Goal: Check status: Check status

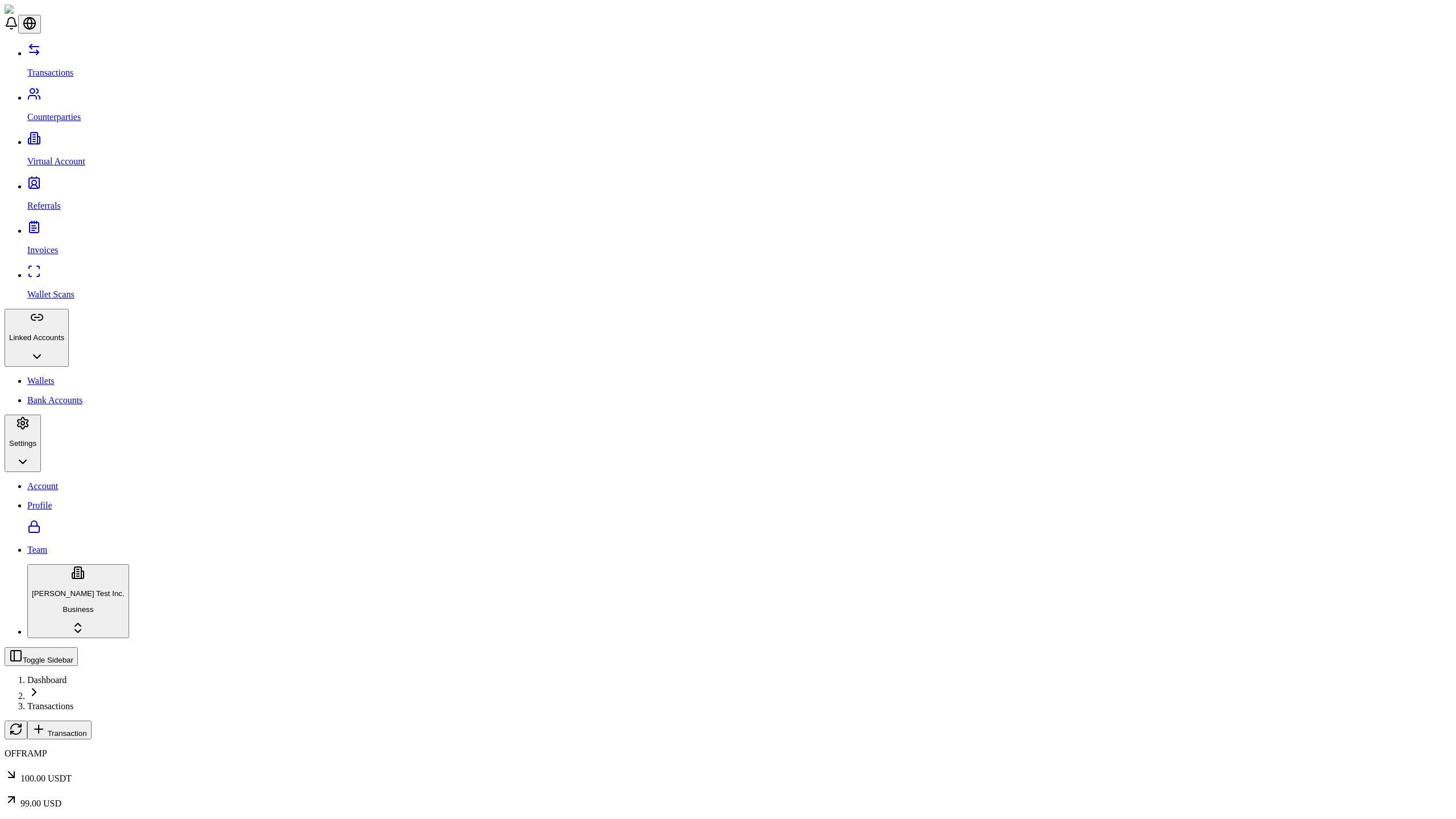
click at [86, 729] on span "Transaction" at bounding box center [67, 733] width 39 height 8
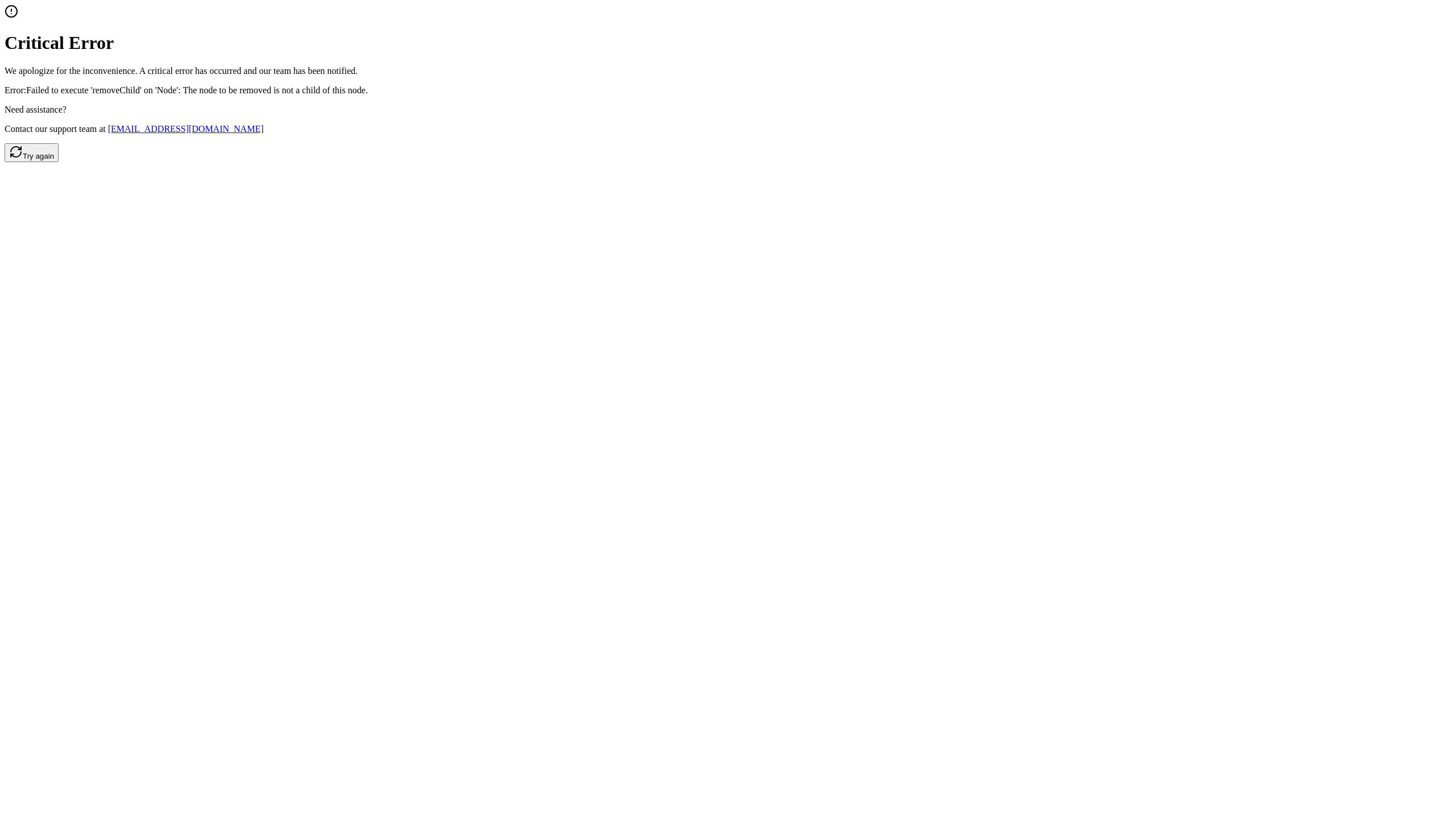
click at [58, 162] on button "Try again" at bounding box center [32, 152] width 54 height 19
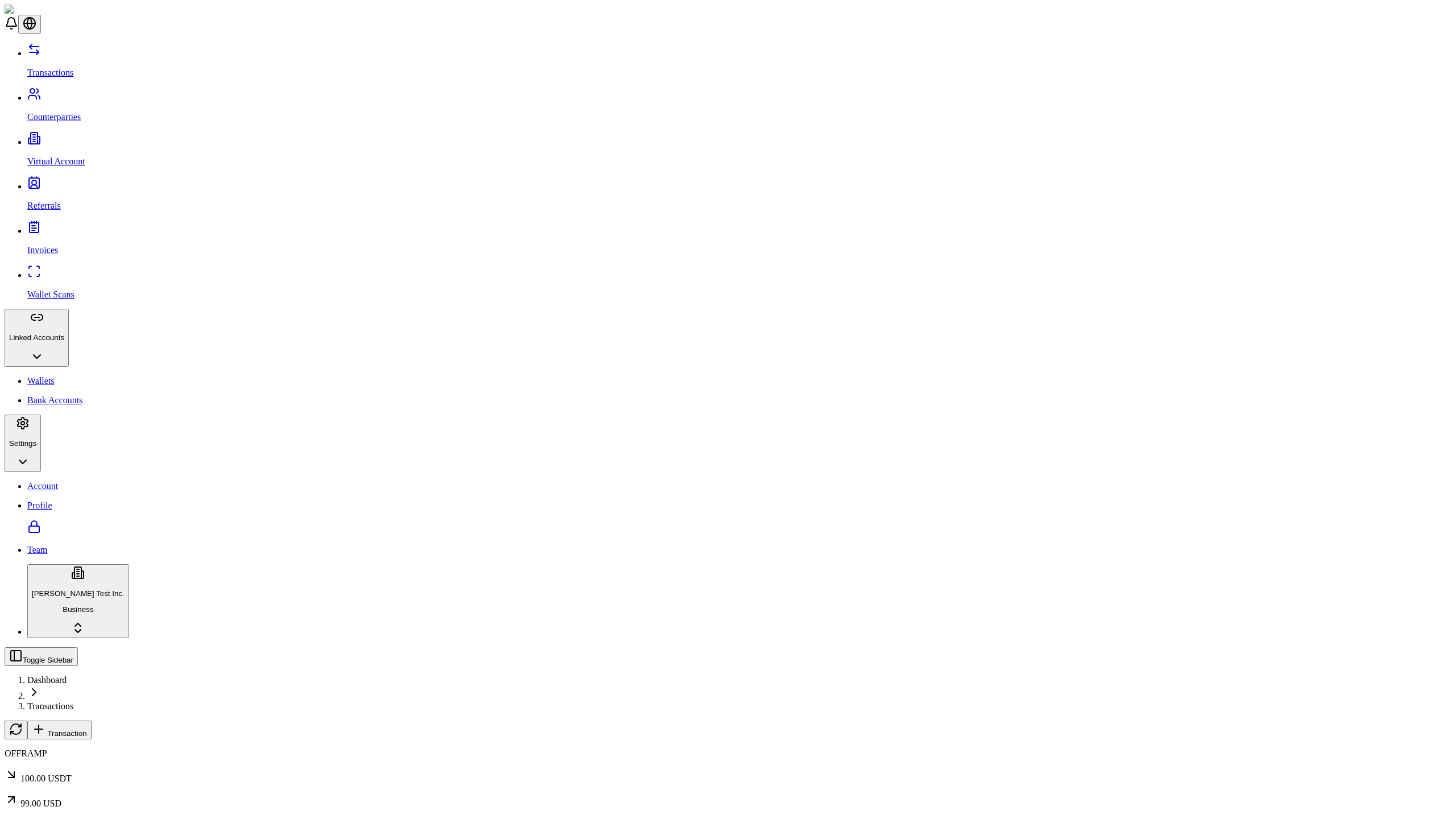
click at [86, 729] on span "Transaction" at bounding box center [67, 733] width 39 height 8
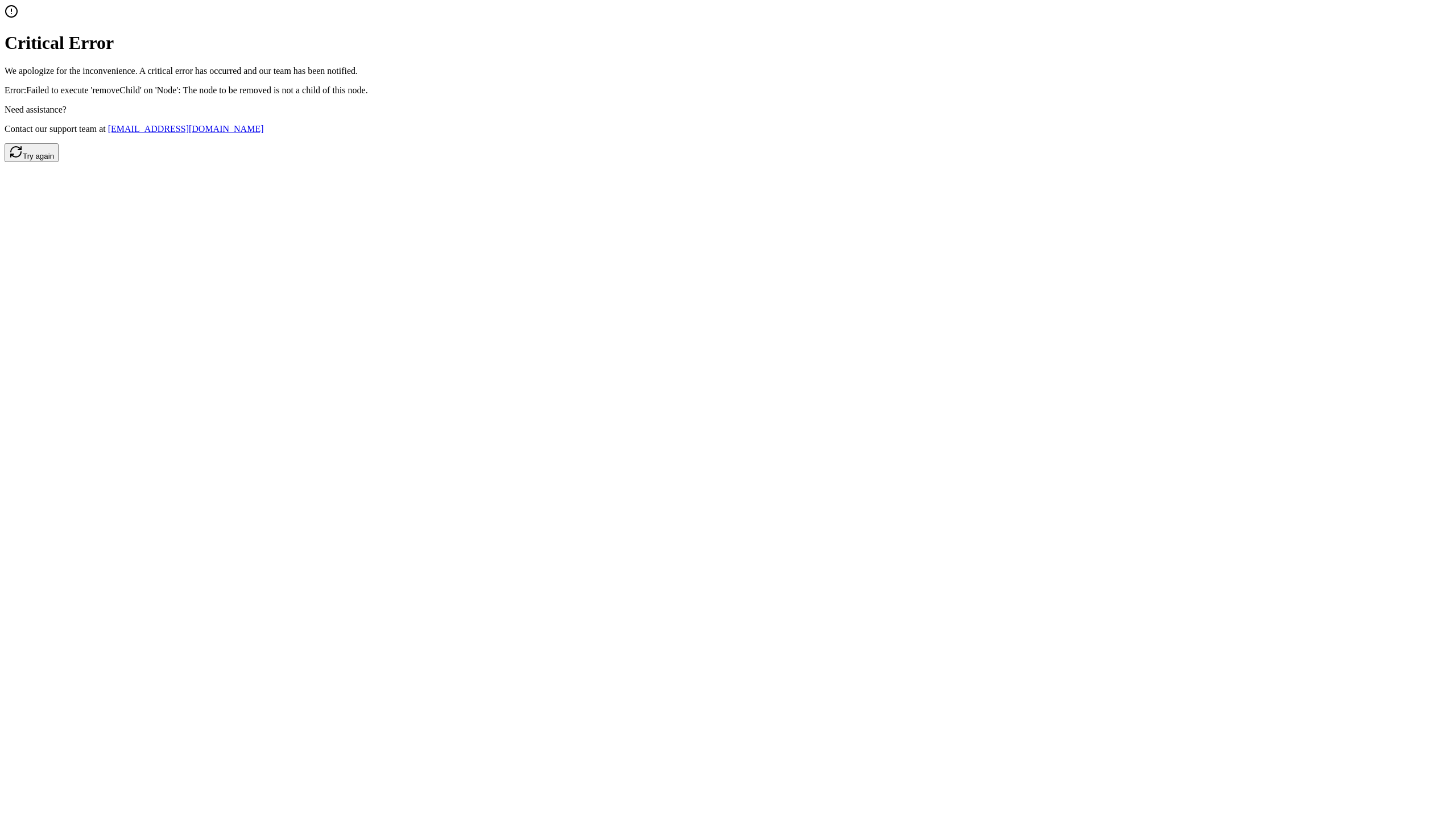
click at [728, 134] on div "Need assistance? Contact our support team at [EMAIL_ADDRESS][DOMAIN_NAME]" at bounding box center [728, 120] width 1447 height 30
click at [728, 95] on p "Error: Failed to execute 'removeChild' on 'Node': The node to be removed is not…" at bounding box center [728, 90] width 1447 height 10
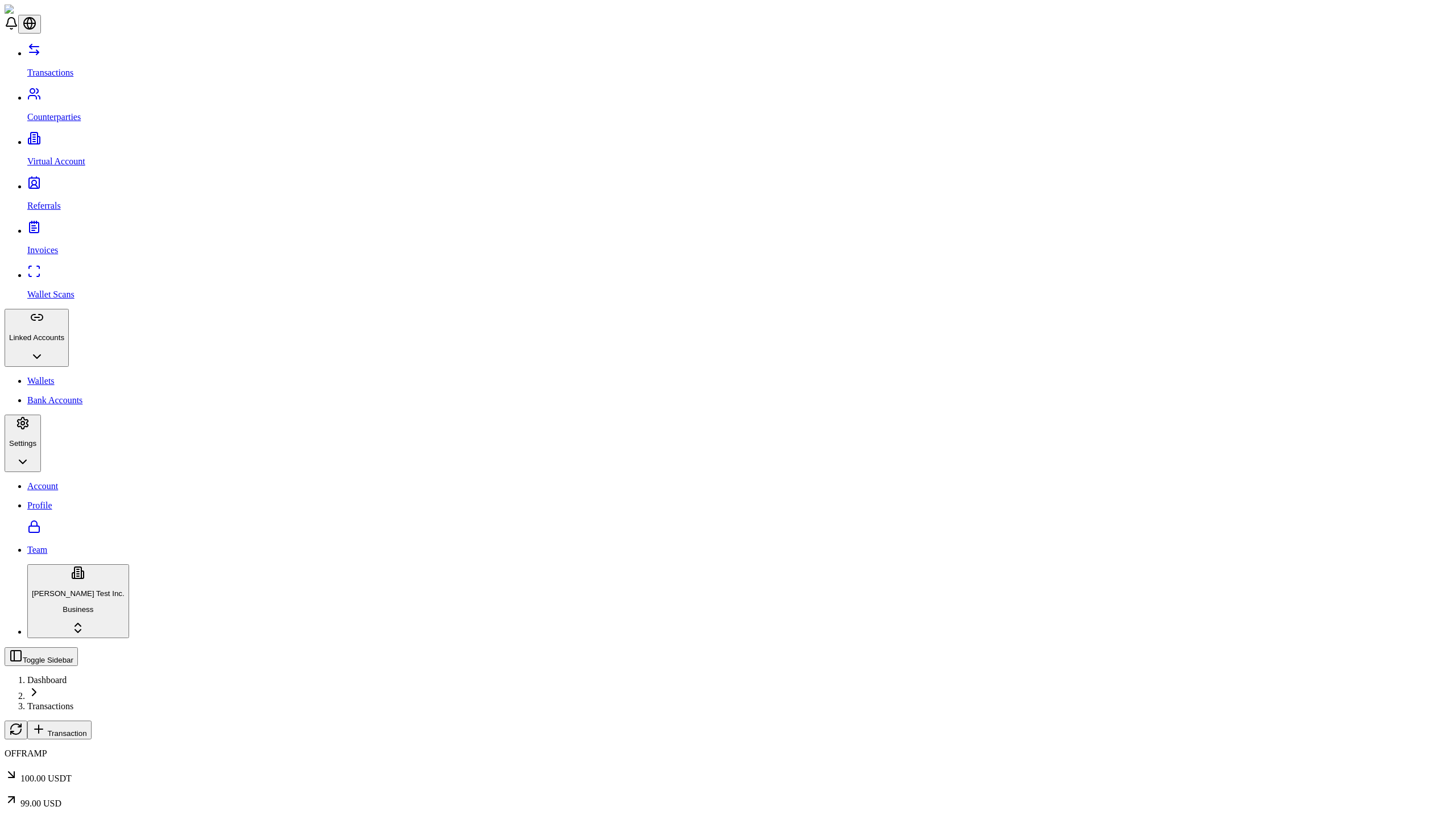
click at [86, 729] on span "Transaction" at bounding box center [67, 733] width 39 height 8
